Goal: Task Accomplishment & Management: Manage account settings

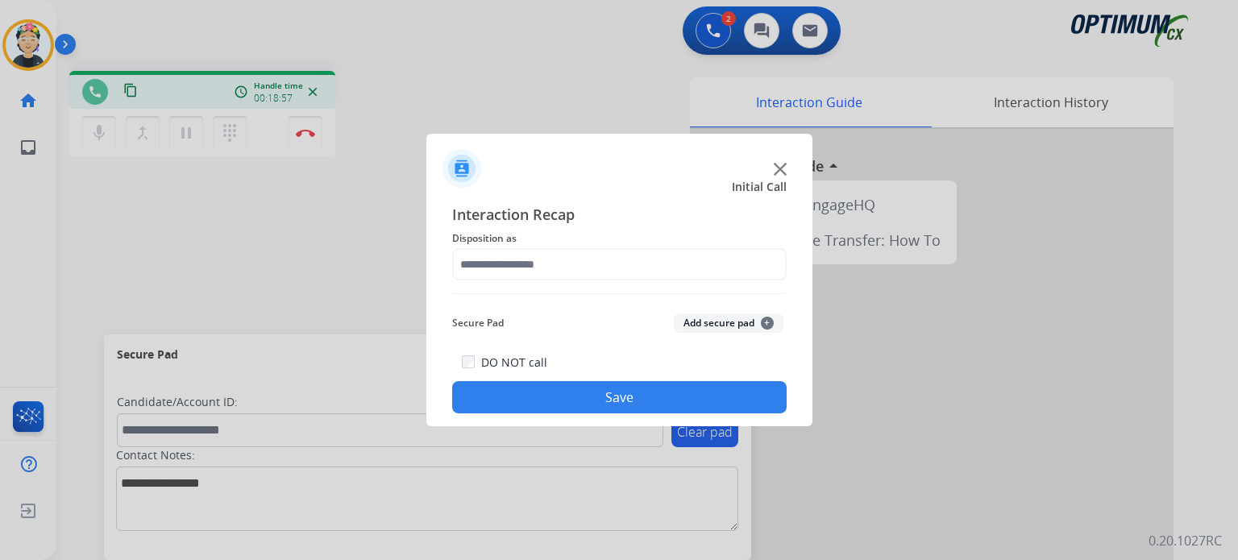
click at [788, 167] on div at bounding box center [619, 162] width 386 height 56
click at [775, 165] on img at bounding box center [780, 169] width 13 height 13
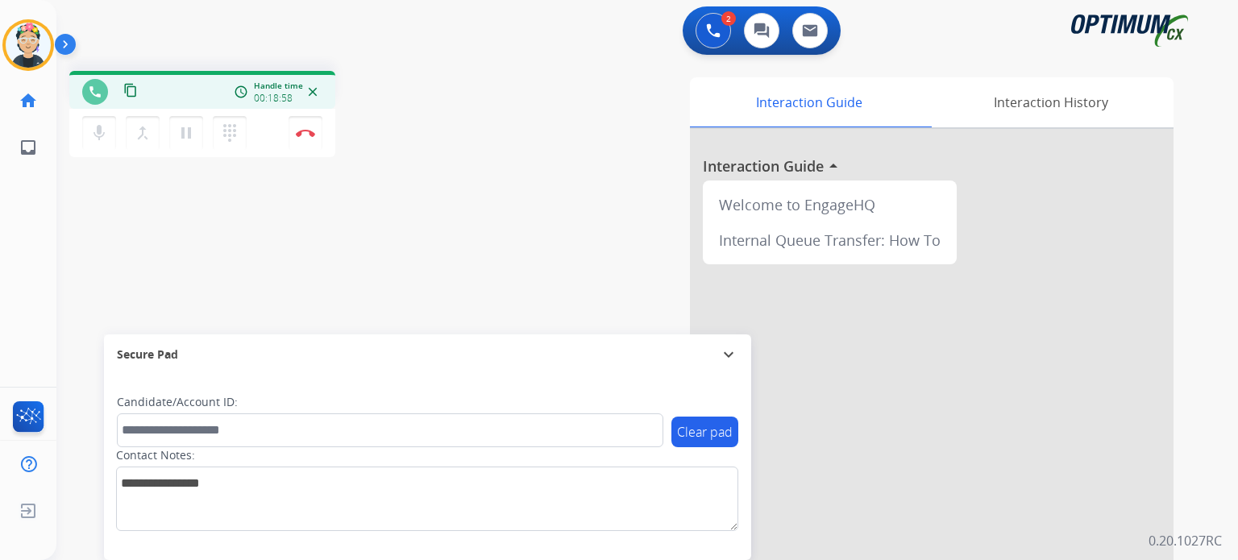
click at [775, 165] on div at bounding box center [931, 429] width 483 height 601
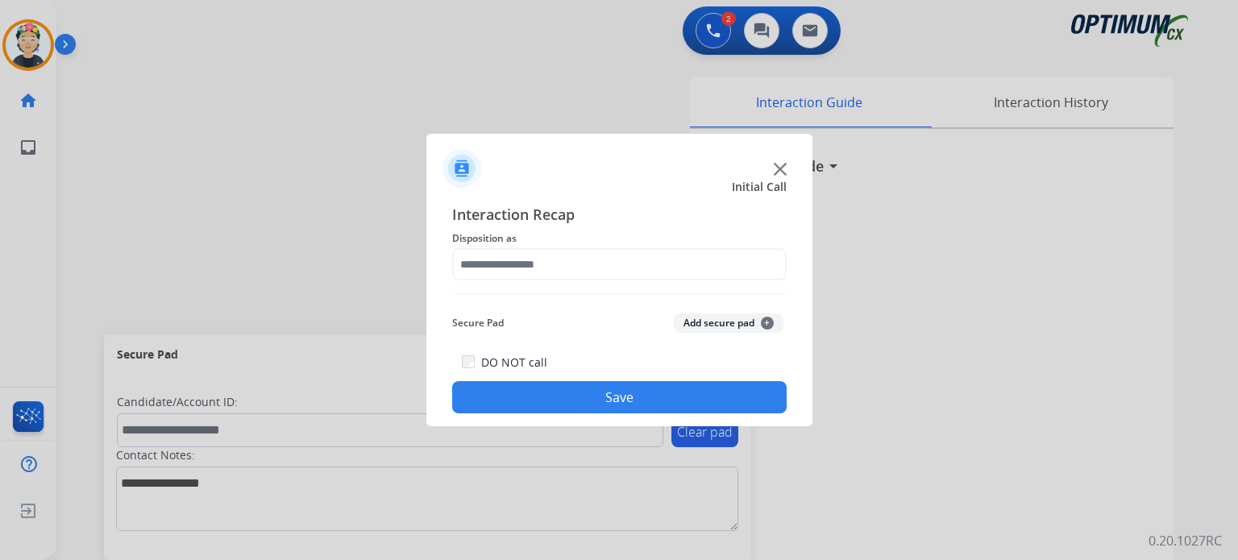
click at [779, 168] on img at bounding box center [780, 169] width 13 height 13
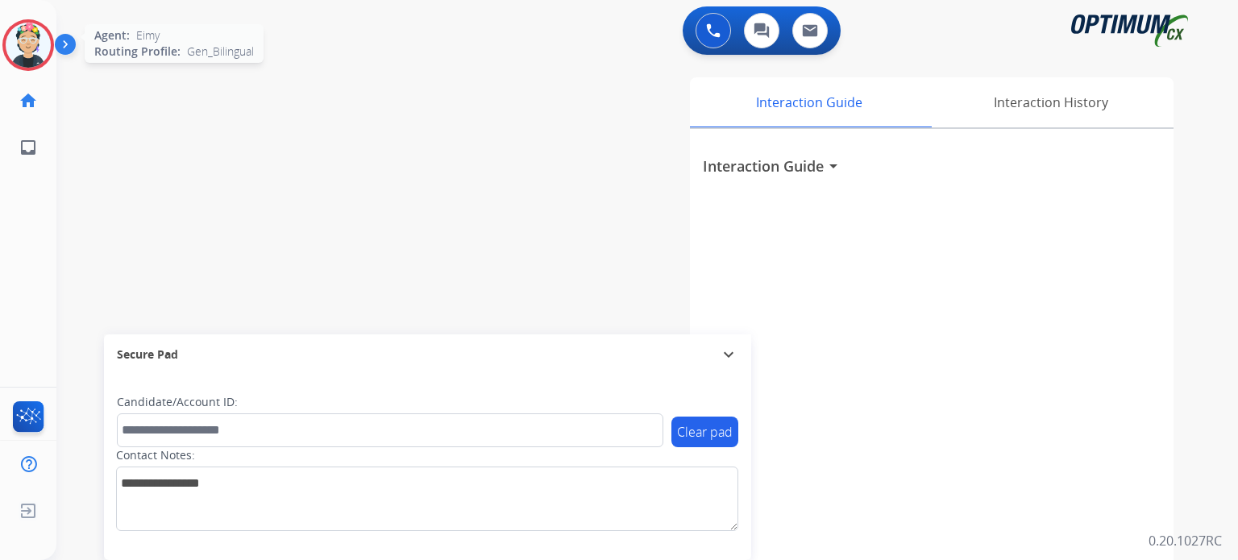
click at [44, 54] on img at bounding box center [28, 45] width 45 height 45
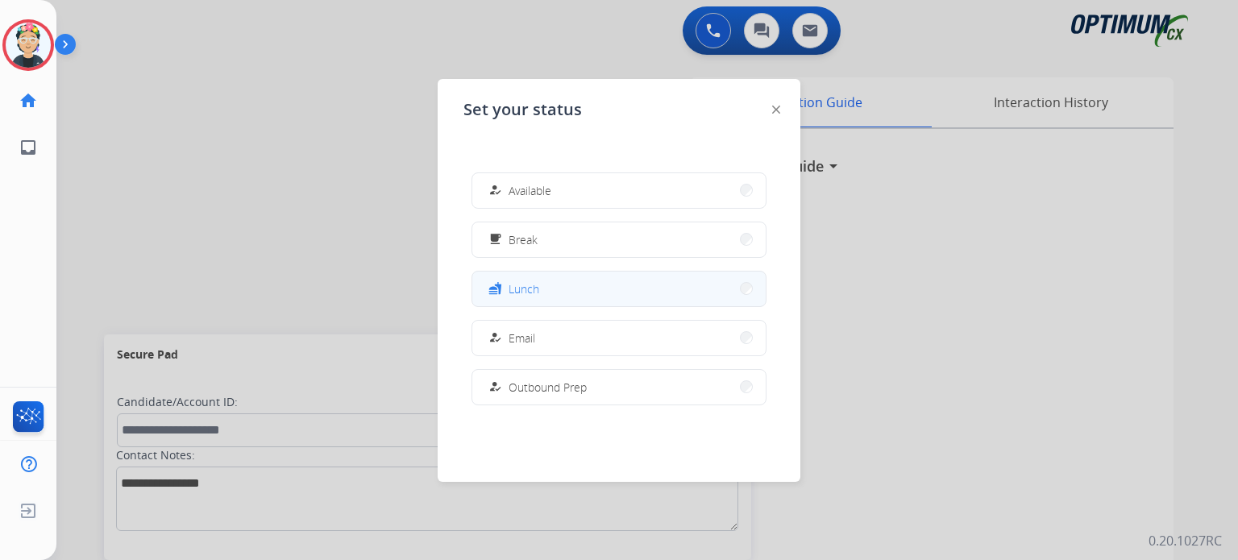
click at [575, 292] on button "fastfood Lunch" at bounding box center [618, 289] width 293 height 35
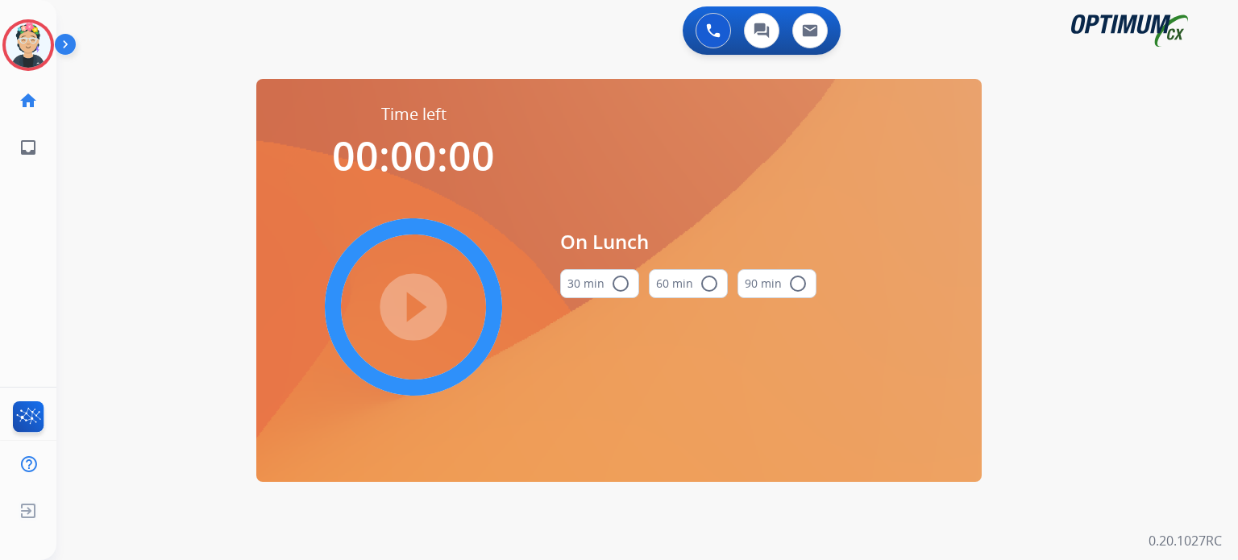
drag, startPoint x: 588, startPoint y: 287, endPoint x: 570, endPoint y: 292, distance: 18.6
click at [588, 286] on button "30 min radio_button_unchecked" at bounding box center [599, 283] width 79 height 29
click at [404, 305] on mat-icon "play_circle_filled" at bounding box center [413, 306] width 19 height 19
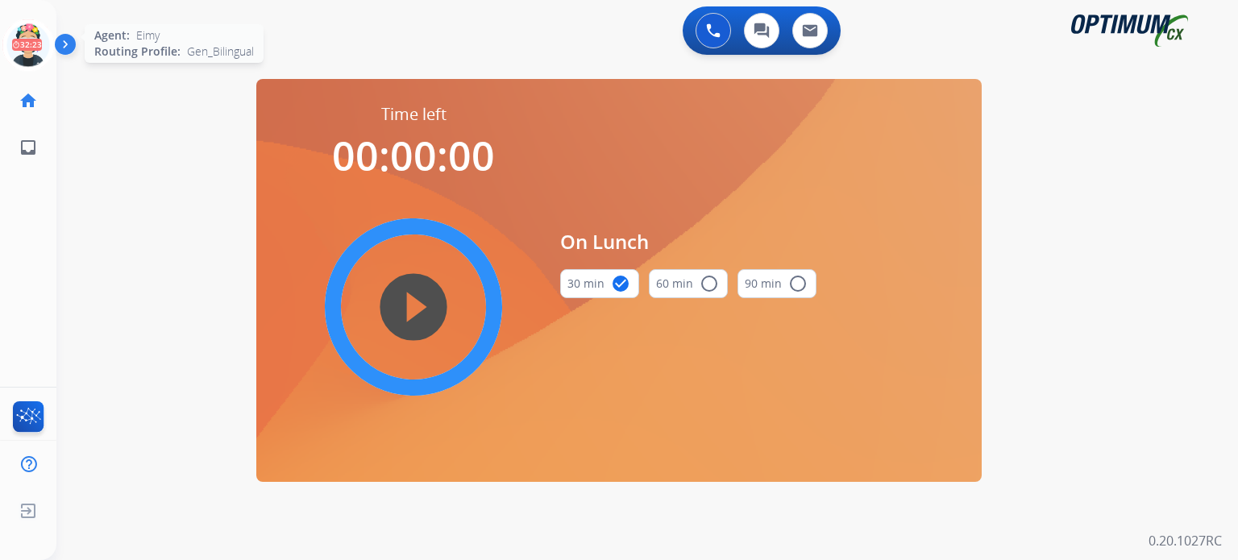
drag, startPoint x: 29, startPoint y: 36, endPoint x: 35, endPoint y: 43, distance: 9.1
click at [29, 36] on icon at bounding box center [28, 45] width 52 height 52
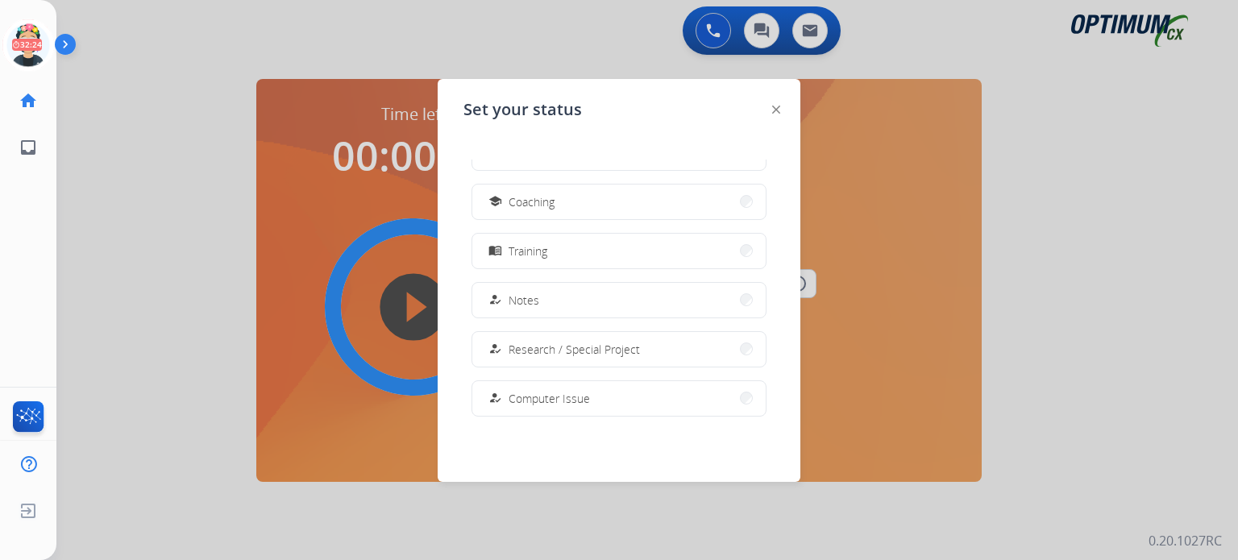
scroll to position [401, 0]
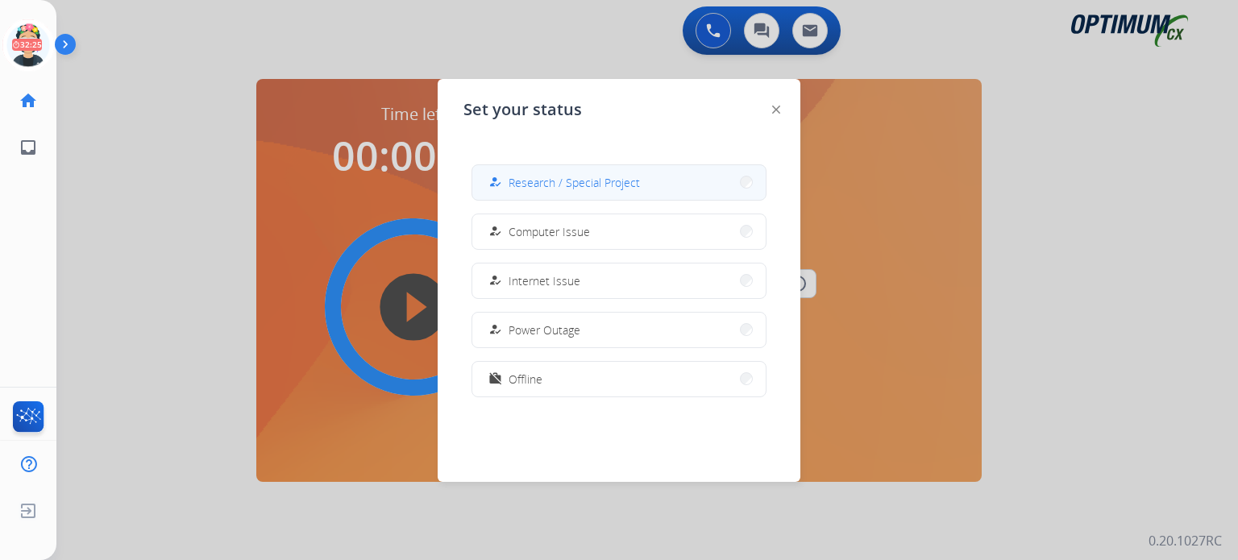
click at [566, 178] on span "Research / Special Project" at bounding box center [573, 182] width 131 height 17
